Goal: Find contact information: Find contact information

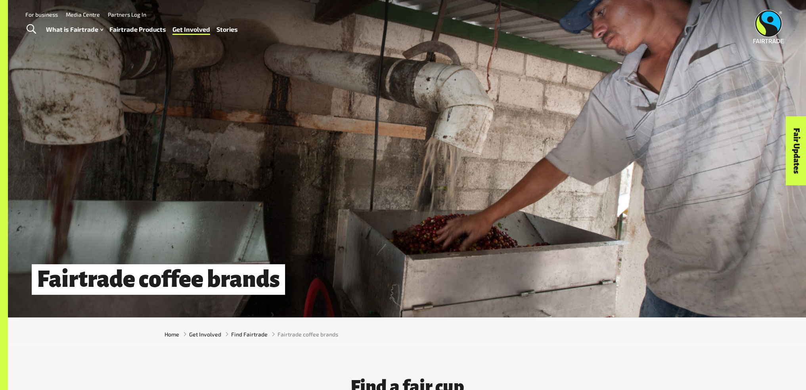
click at [797, 150] on link "Fair Updates" at bounding box center [797, 150] width 20 height 69
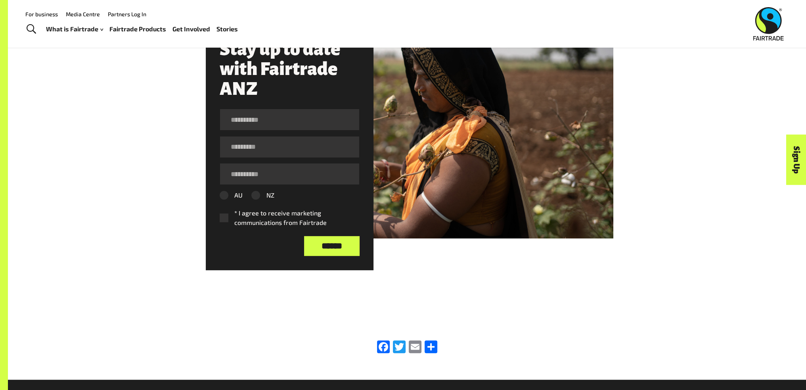
scroll to position [516, 0]
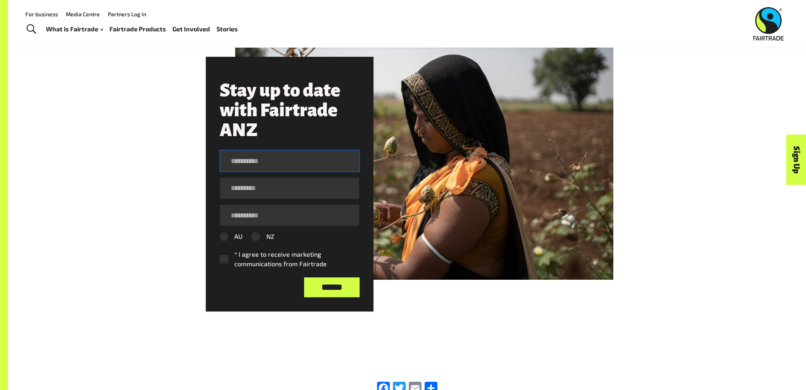
click at [261, 165] on input "First Name *" at bounding box center [290, 161] width 140 height 22
type input "******"
type input "*****"
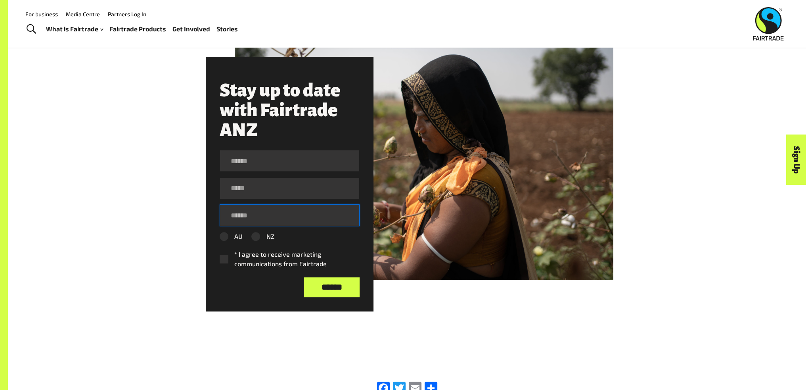
type input "**********"
click at [225, 257] on label "* I agree to receive marketing communications from Fairtrade" at bounding box center [286, 259] width 133 height 19
click at [344, 290] on input "******" at bounding box center [332, 287] width 56 height 20
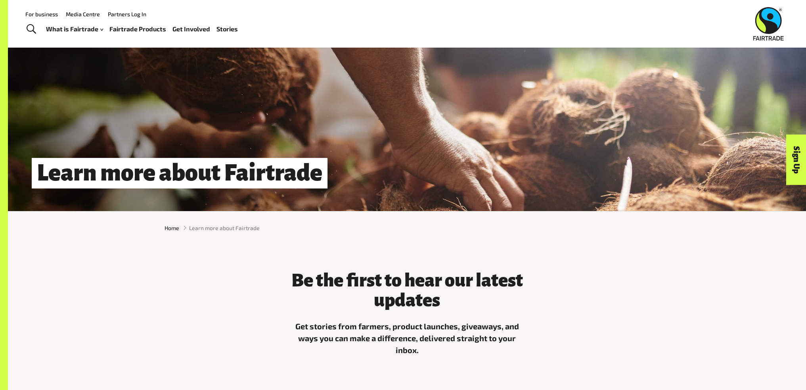
scroll to position [0, 0]
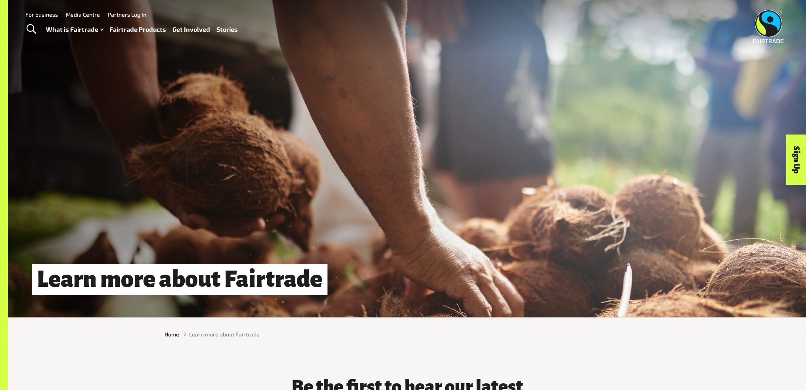
click at [770, 28] on img at bounding box center [769, 26] width 31 height 33
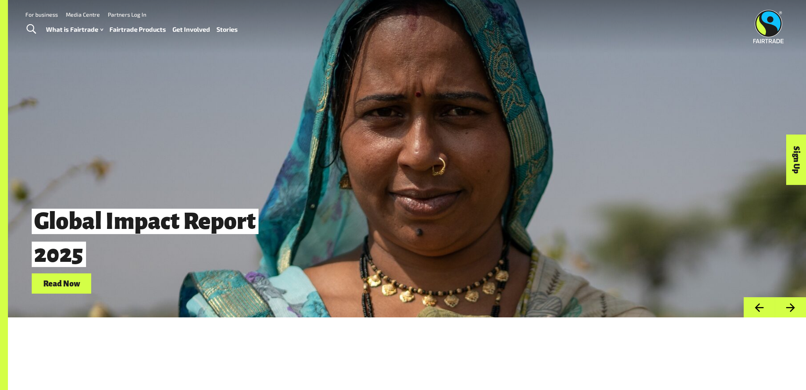
click at [58, 279] on link "Read Now" at bounding box center [62, 283] width 60 height 20
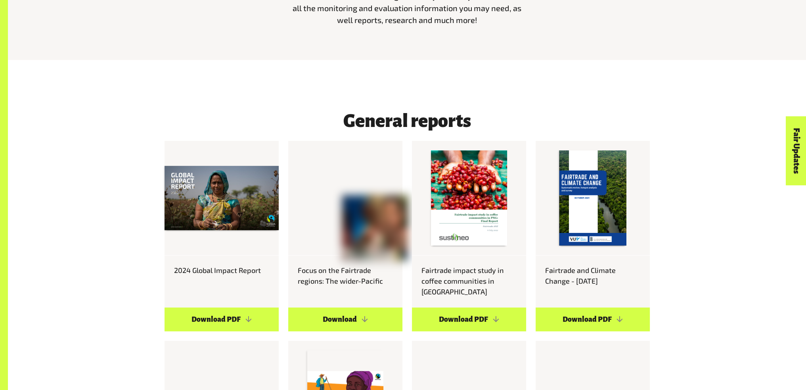
scroll to position [516, 0]
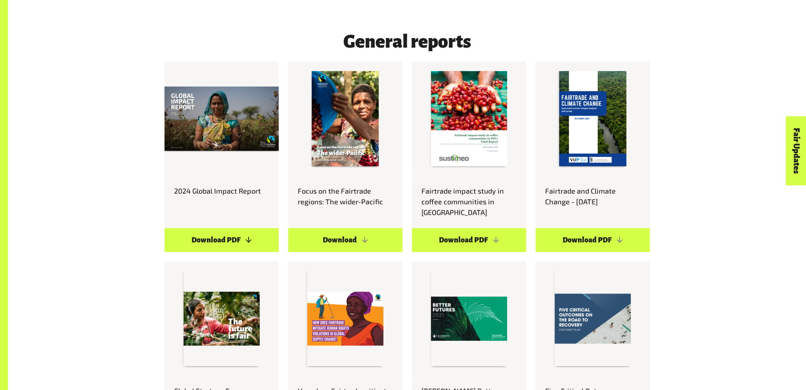
click at [243, 228] on link "Download PDF" at bounding box center [222, 240] width 114 height 24
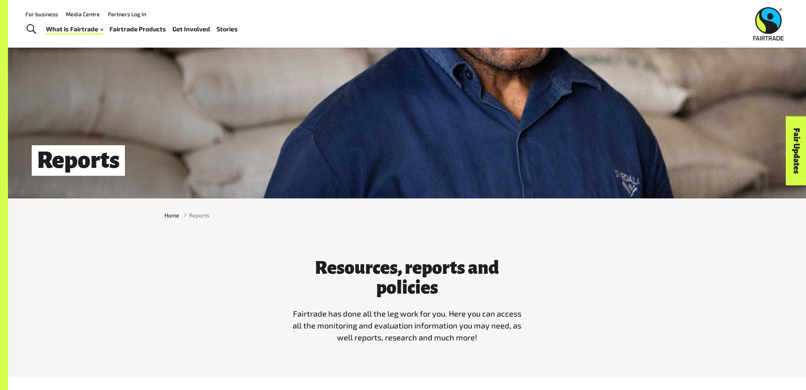
scroll to position [0, 0]
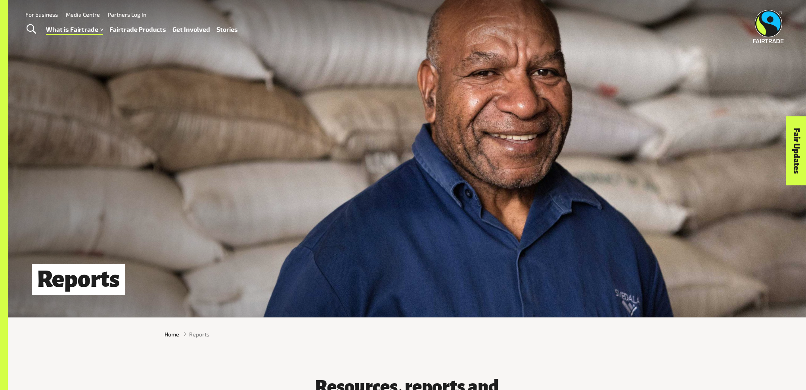
click at [146, 31] on link "Fairtrade Products" at bounding box center [137, 30] width 57 height 12
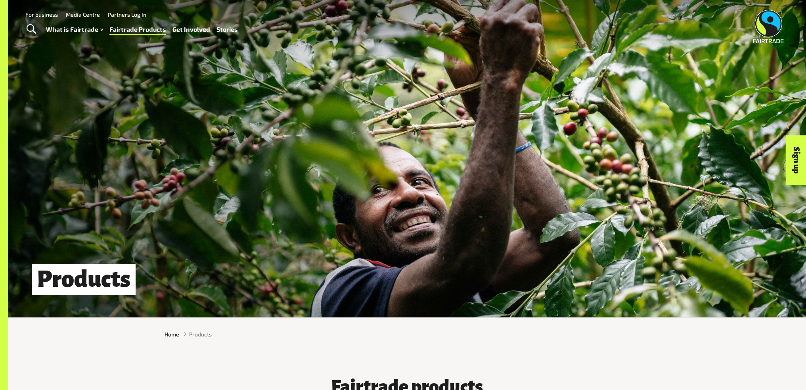
click at [37, 14] on link "For business" at bounding box center [41, 14] width 33 height 7
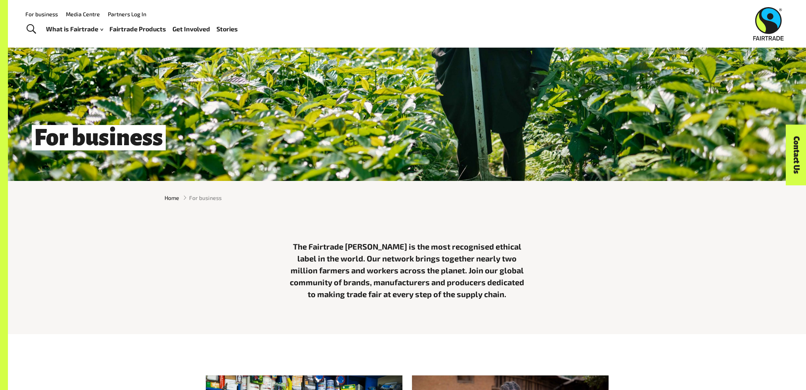
scroll to position [79, 0]
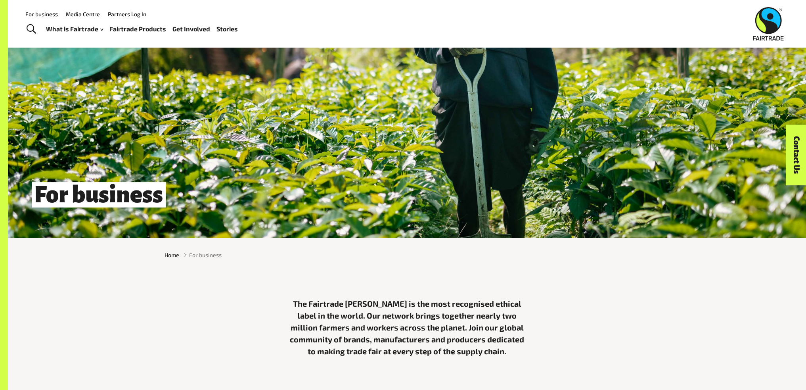
click at [76, 15] on link "Media Centre" at bounding box center [83, 14] width 34 height 7
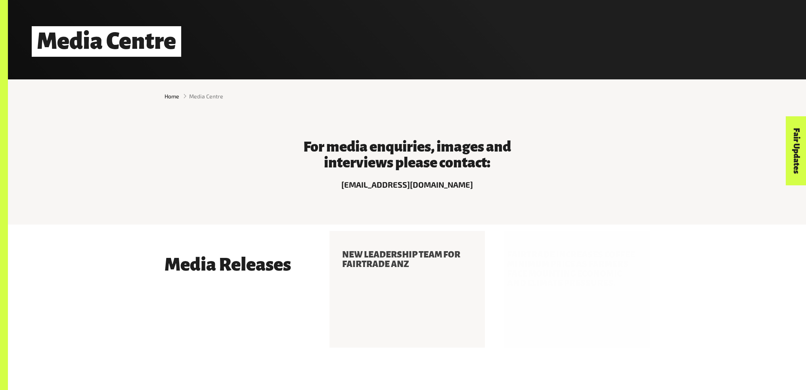
scroll to position [317, 0]
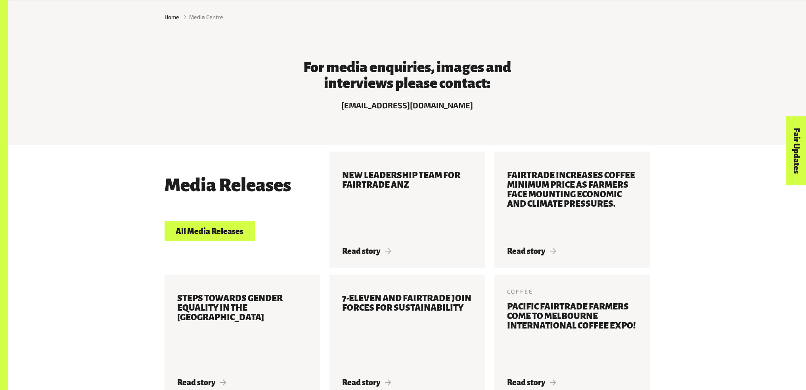
click at [225, 226] on link "All Media Releases" at bounding box center [210, 231] width 90 height 20
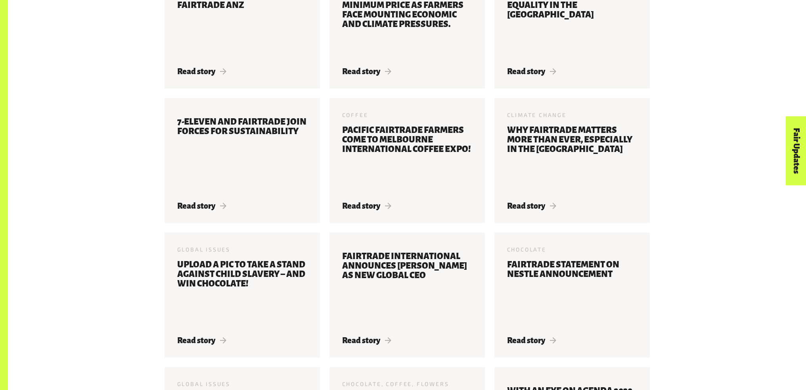
scroll to position [922, 0]
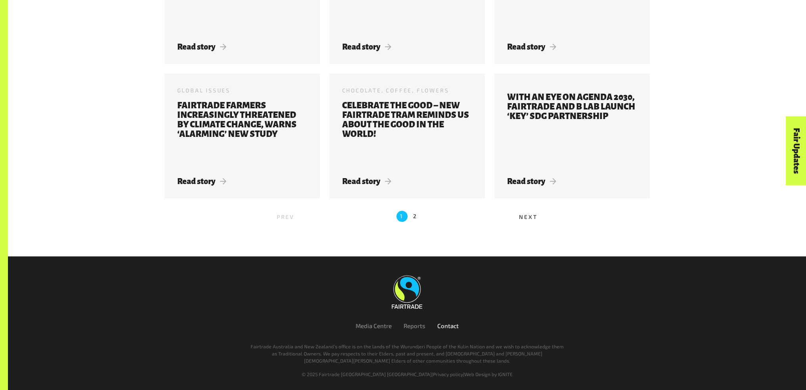
click at [453, 326] on link "Contact" at bounding box center [448, 325] width 21 height 7
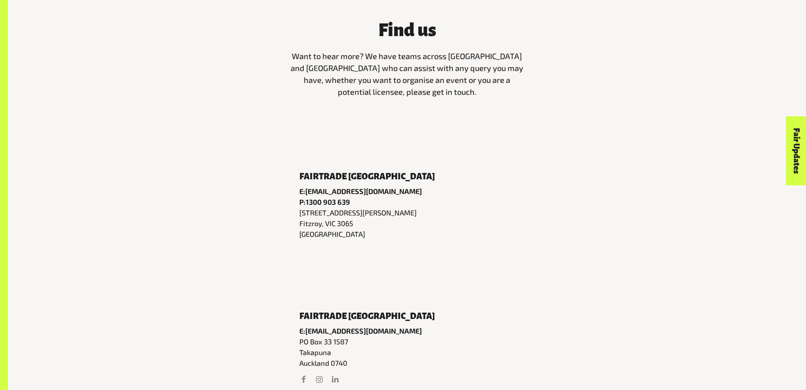
scroll to position [357, 0]
drag, startPoint x: 386, startPoint y: 192, endPoint x: 307, endPoint y: 194, distance: 78.9
click at [307, 194] on p "E: [EMAIL_ADDRESS][DOMAIN_NAME]" at bounding box center [407, 191] width 216 height 11
copy link "[EMAIL_ADDRESS][DOMAIN_NAME]"
